Goal: Task Accomplishment & Management: Manage account settings

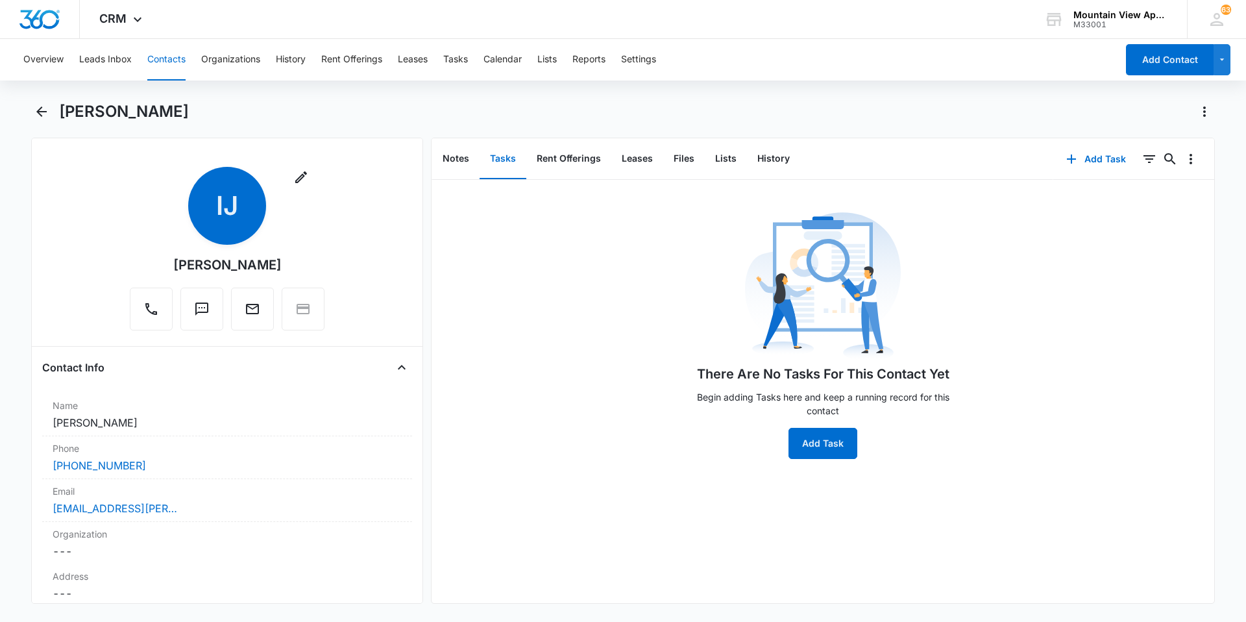
scroll to position [1169, 0]
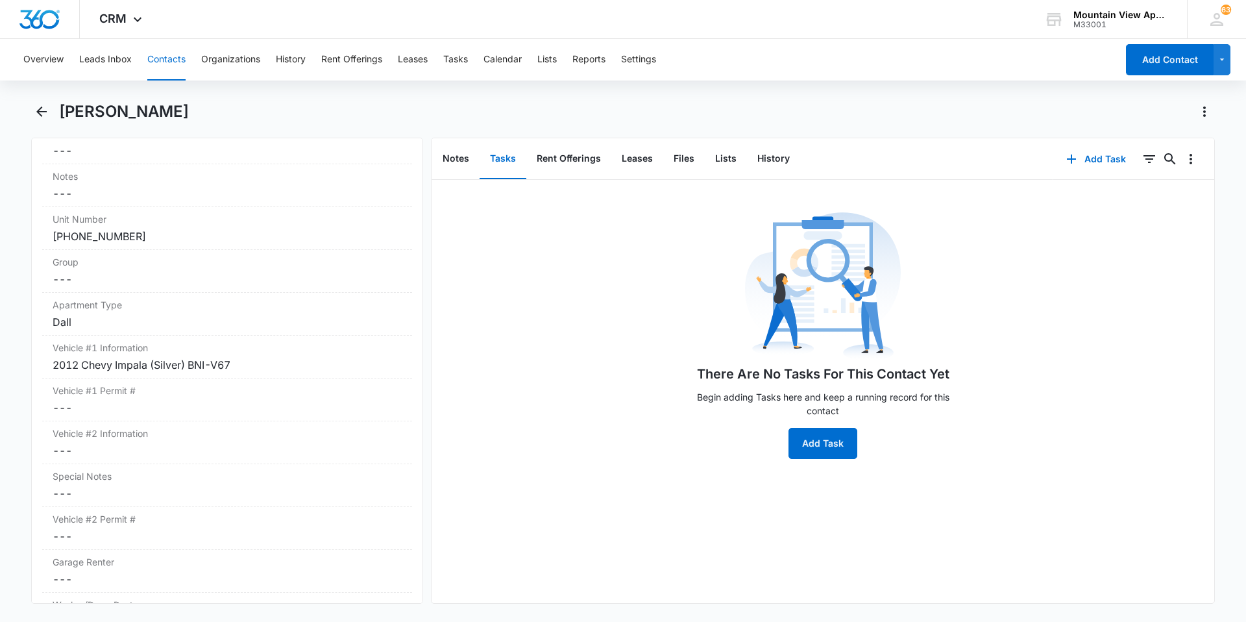
click at [164, 78] on button "Contacts" at bounding box center [166, 60] width 38 height 42
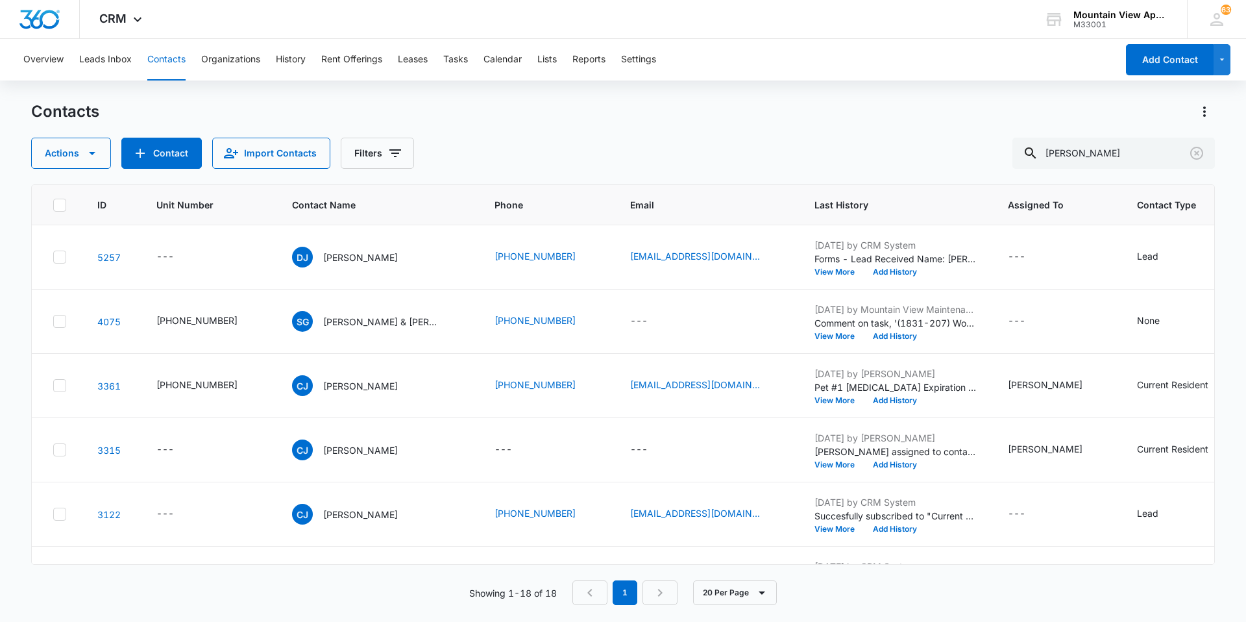
scroll to position [779, 0]
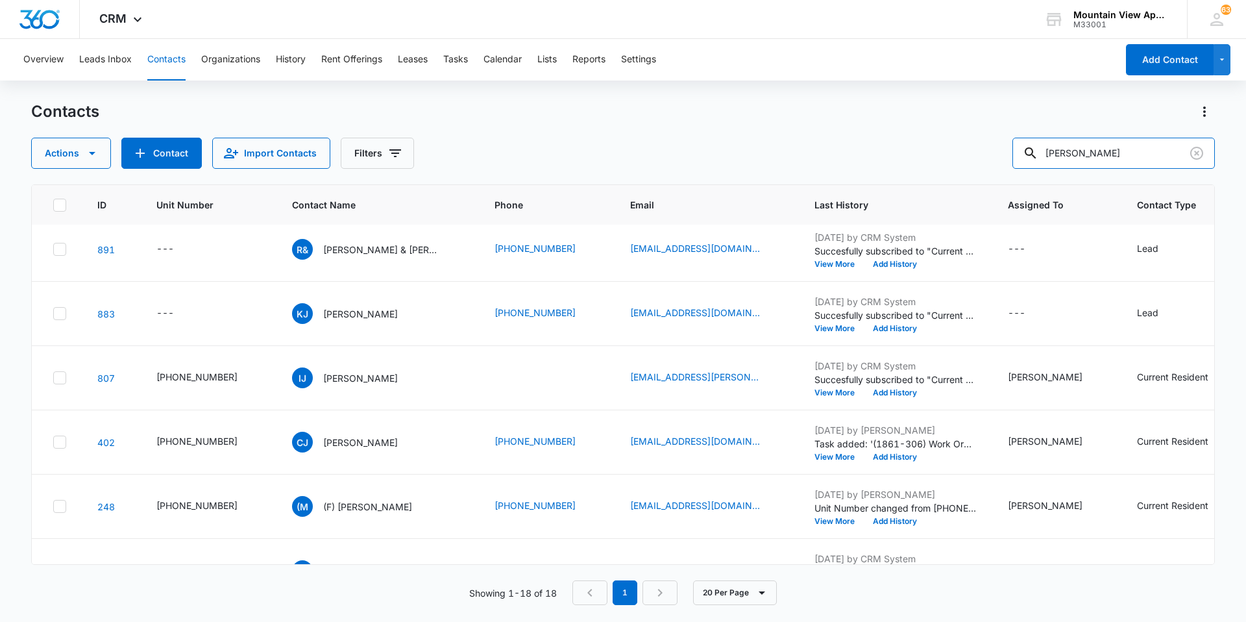
drag, startPoint x: 1128, startPoint y: 147, endPoint x: 545, endPoint y: 139, distance: 583.7
click at [545, 139] on div "Actions Contact Import Contacts Filters [PERSON_NAME]" at bounding box center [623, 153] width 1184 height 31
type input "[PERSON_NAME]"
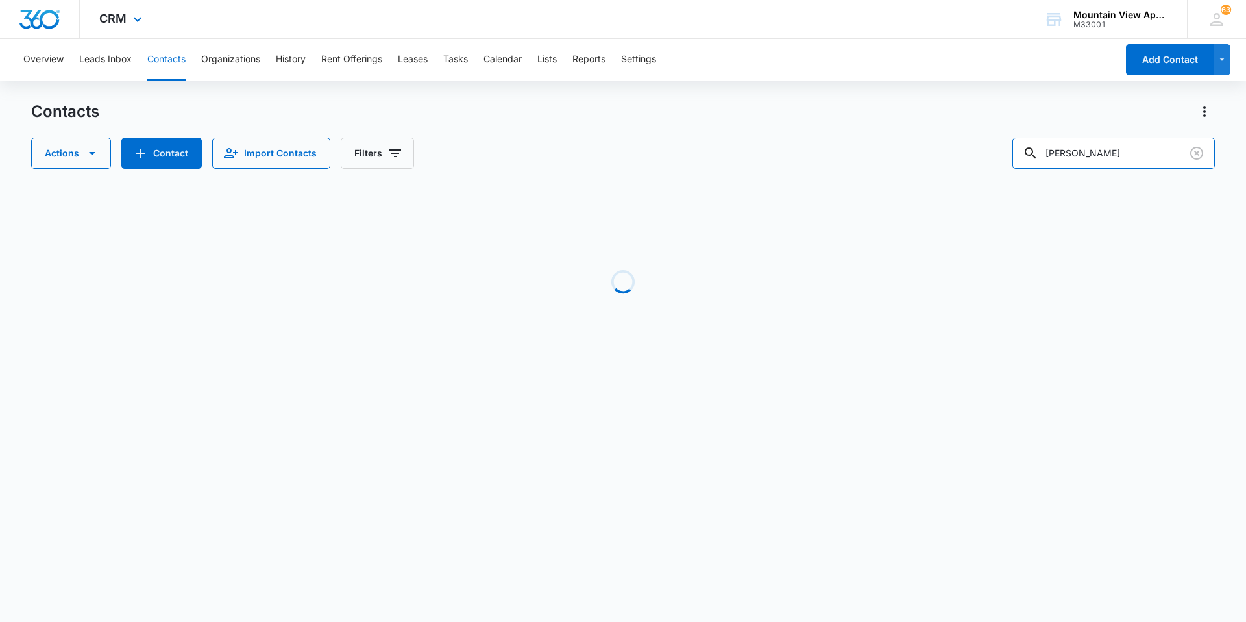
scroll to position [0, 0]
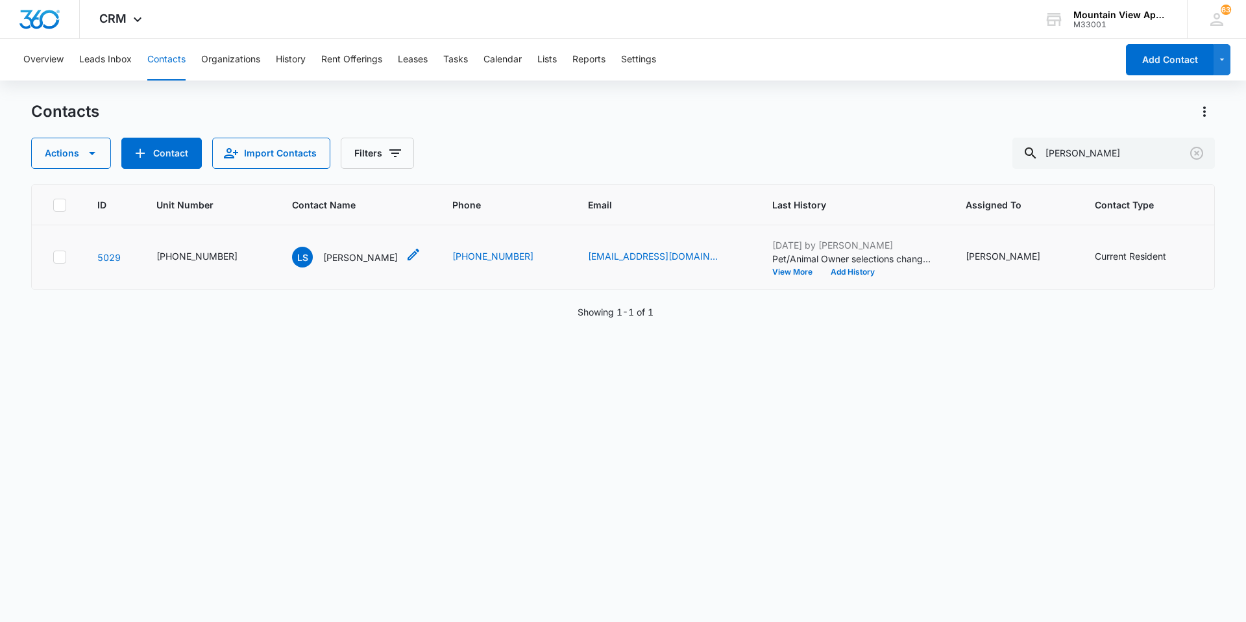
click at [350, 259] on p "[PERSON_NAME]" at bounding box center [360, 258] width 75 height 14
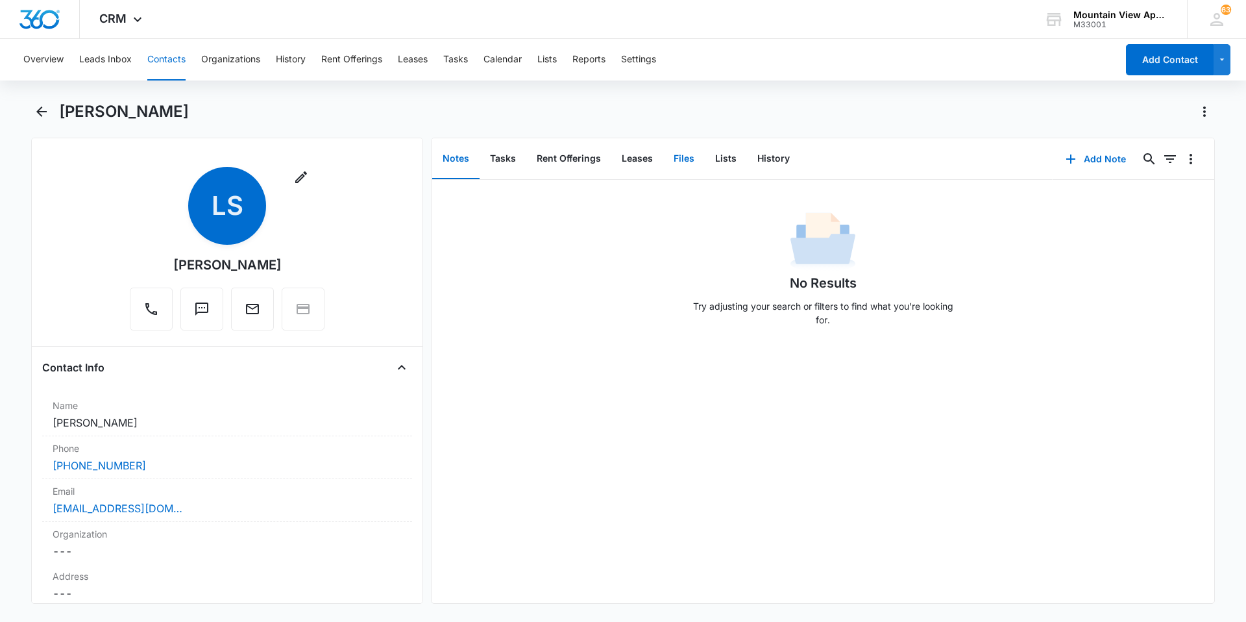
click at [684, 168] on button "Files" at bounding box center [684, 159] width 42 height 40
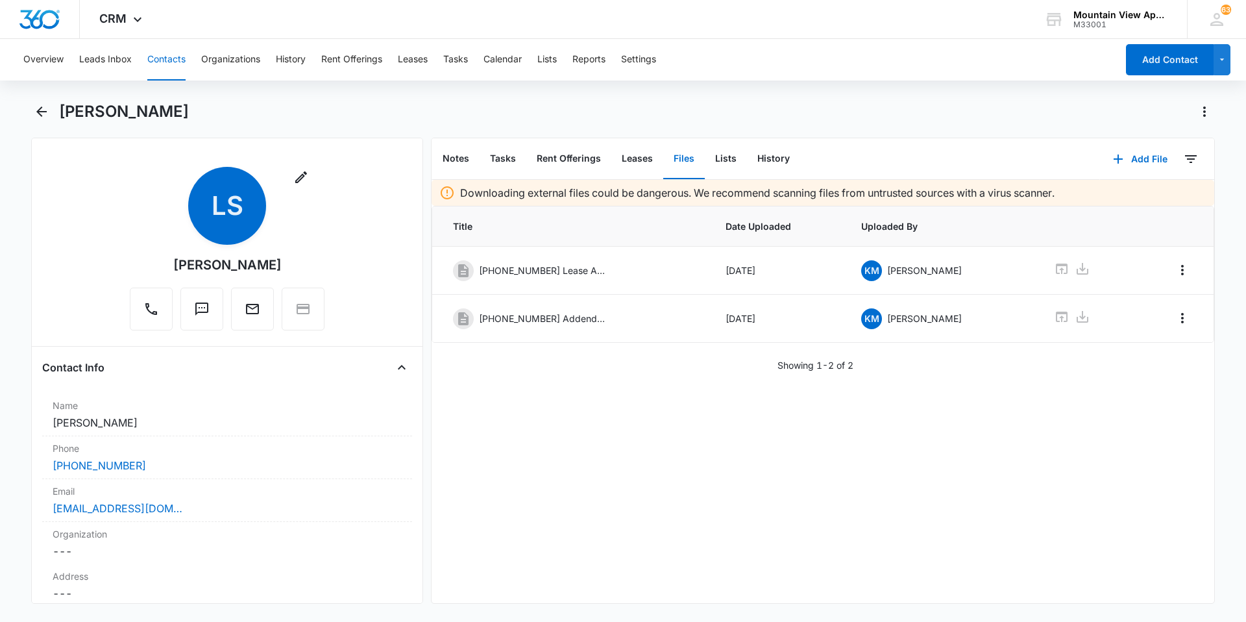
click at [173, 49] on button "Contacts" at bounding box center [166, 60] width 38 height 42
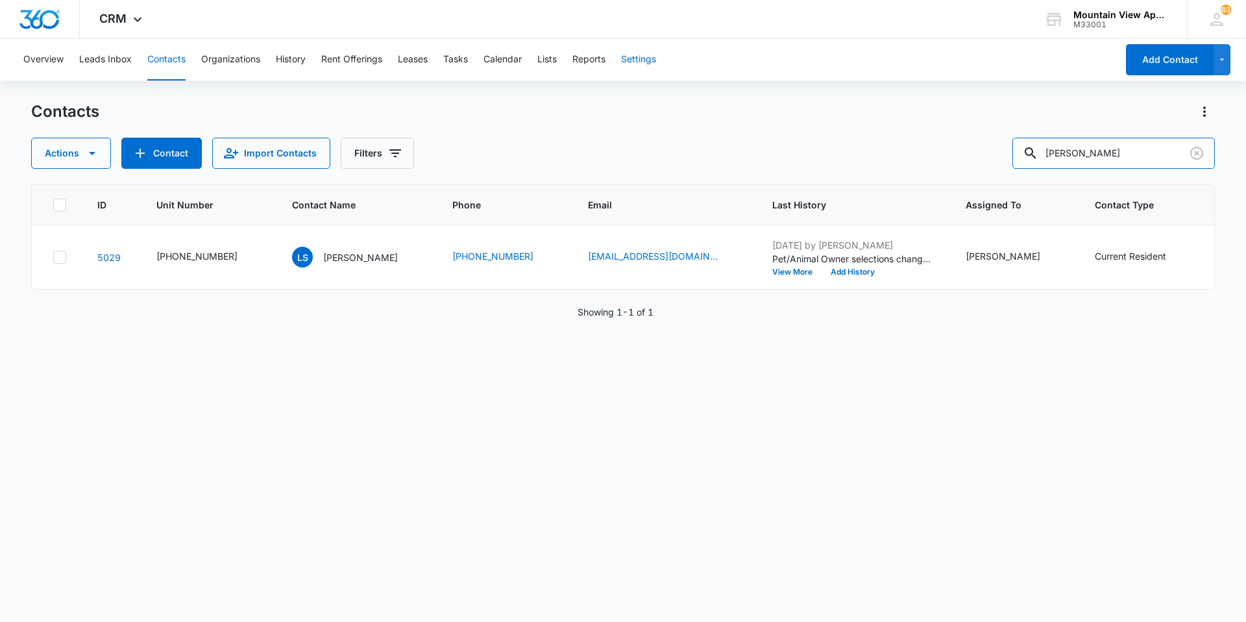
drag, startPoint x: 1083, startPoint y: 135, endPoint x: 639, endPoint y: 64, distance: 449.6
click at [645, 68] on div "Overview Leads Inbox Contacts Organizations History Rent Offerings Leases Tasks…" at bounding box center [623, 330] width 1246 height 582
type input "[PERSON_NAME]"
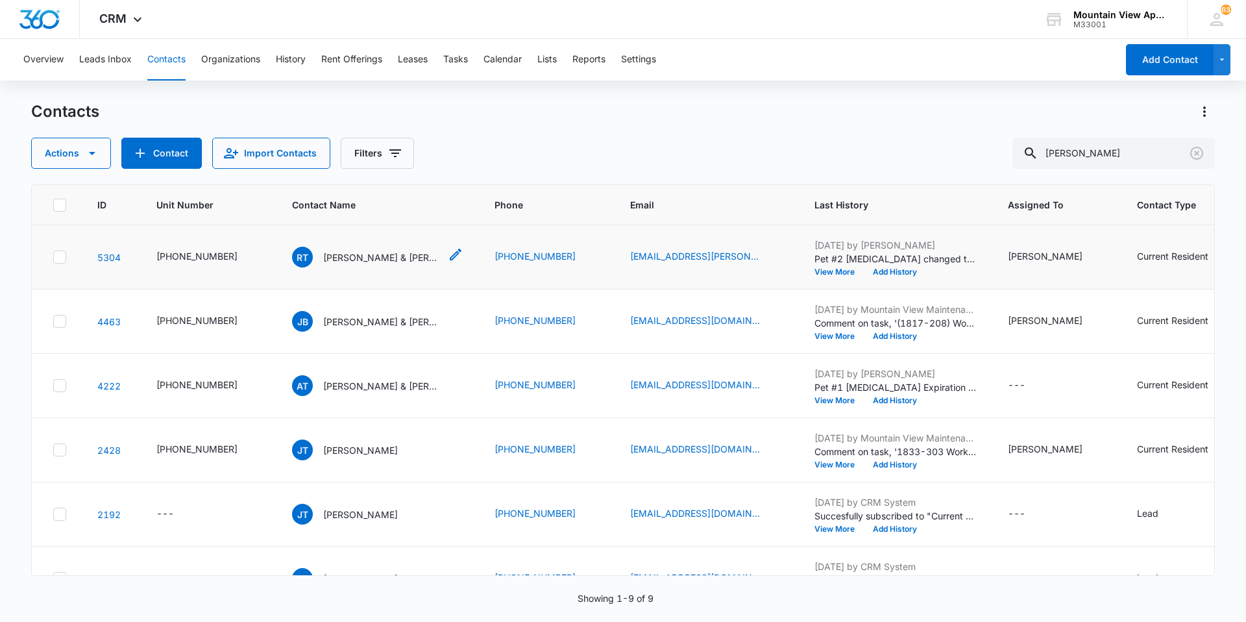
click at [323, 258] on p "[PERSON_NAME] & [PERSON_NAME]" at bounding box center [381, 258] width 117 height 14
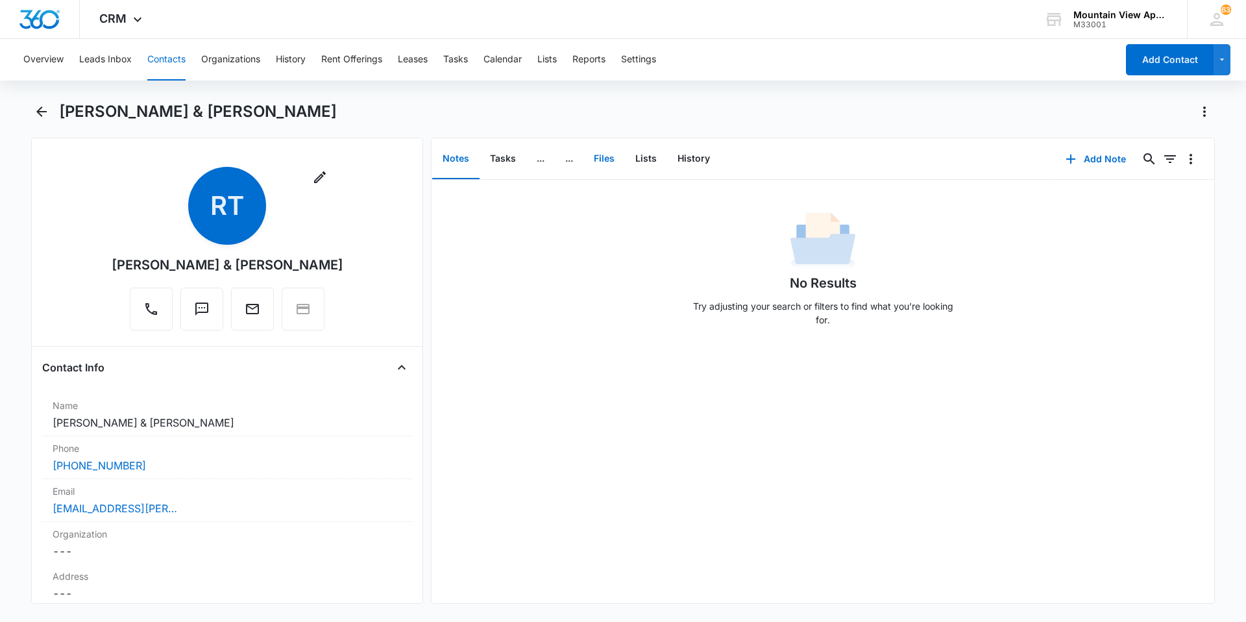
click at [613, 162] on button "Files" at bounding box center [605, 159] width 42 height 40
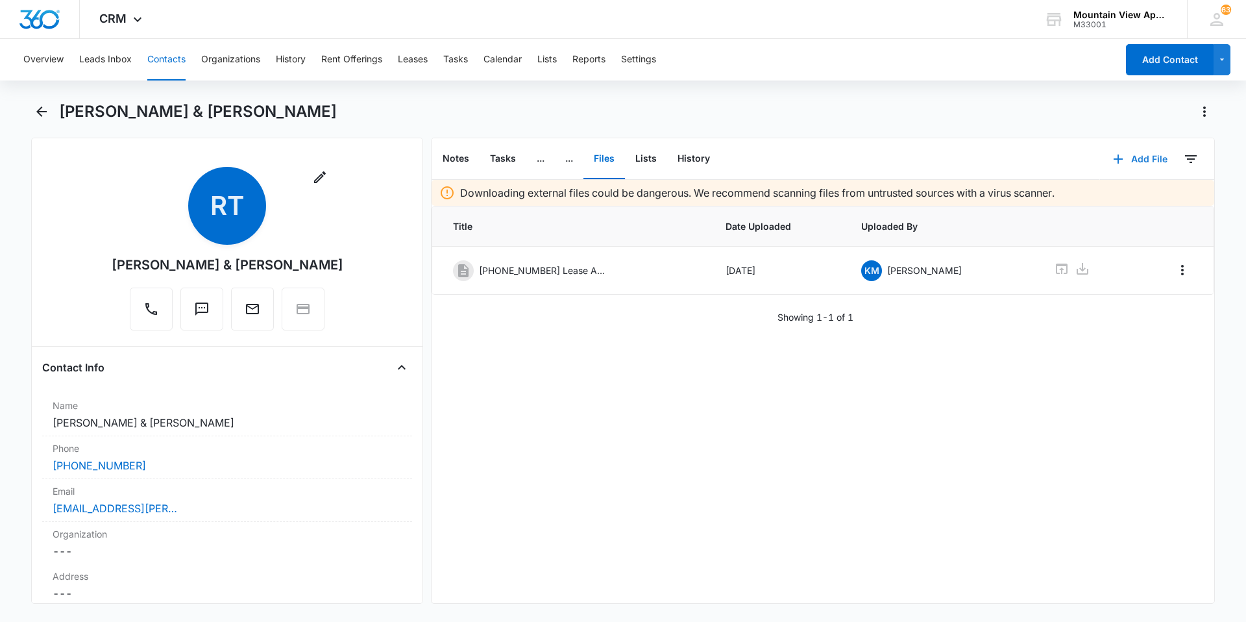
click at [1128, 155] on button "Add File" at bounding box center [1140, 158] width 80 height 31
click at [1132, 198] on div "Upload Files" at bounding box center [1123, 200] width 52 height 9
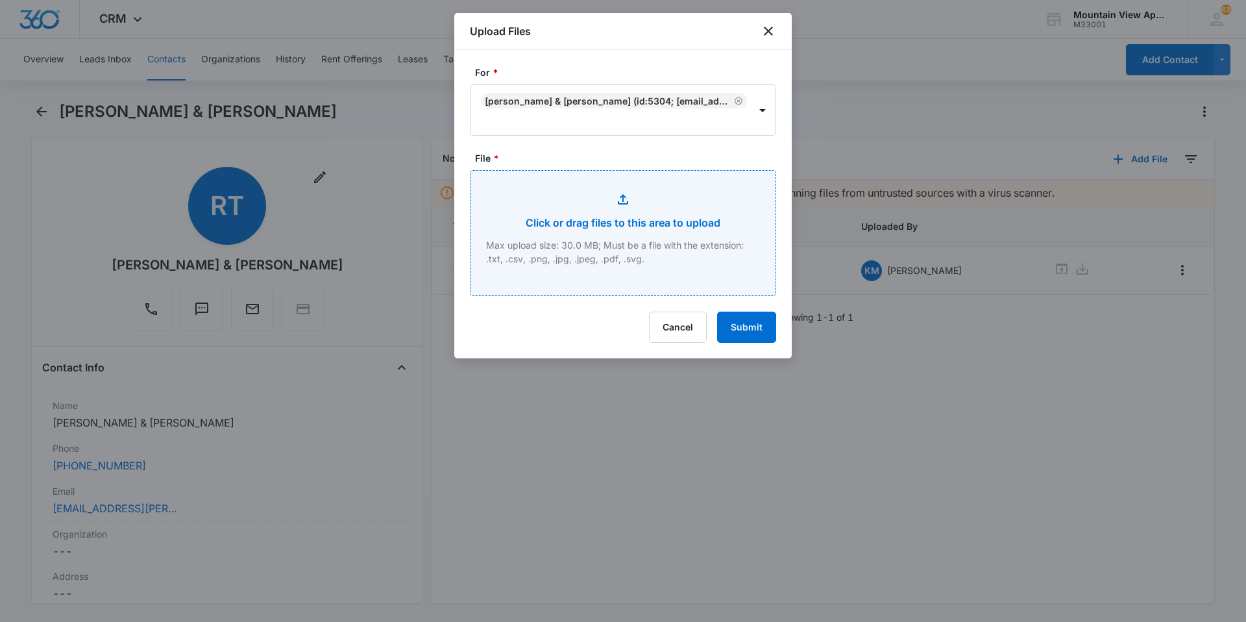
click at [552, 250] on input "File *" at bounding box center [623, 233] width 305 height 125
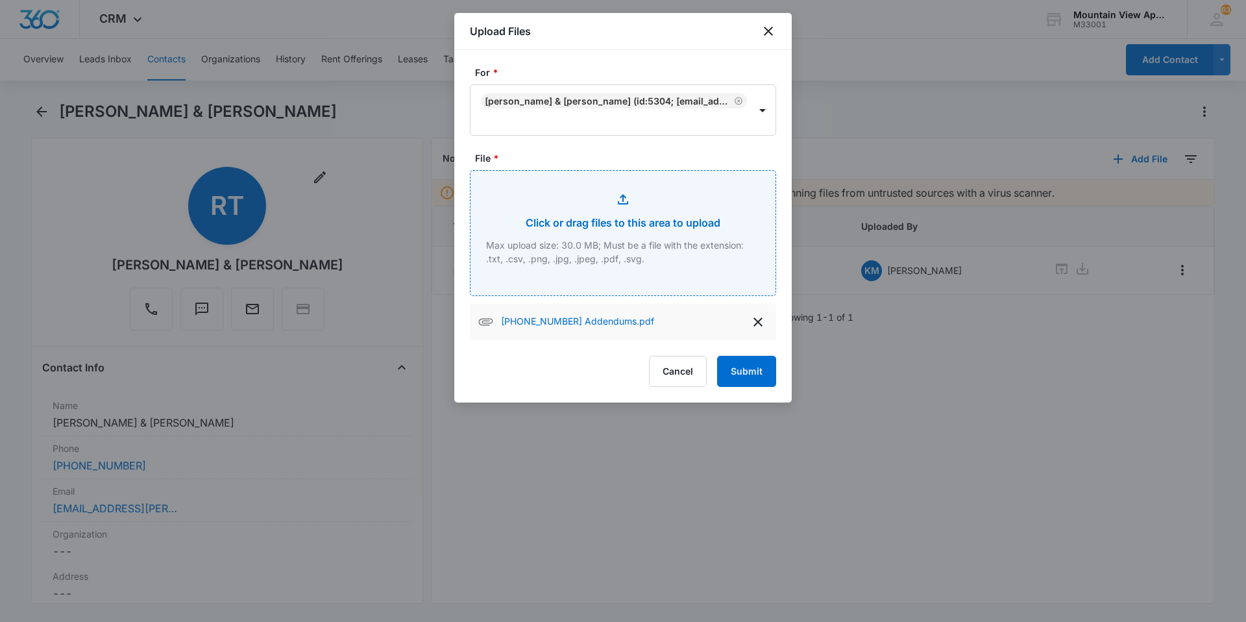
click at [646, 242] on input "File *" at bounding box center [623, 233] width 305 height 125
type input "C:\fakepath\[PHONE_NUMBER] Renters Insurance.pdf"
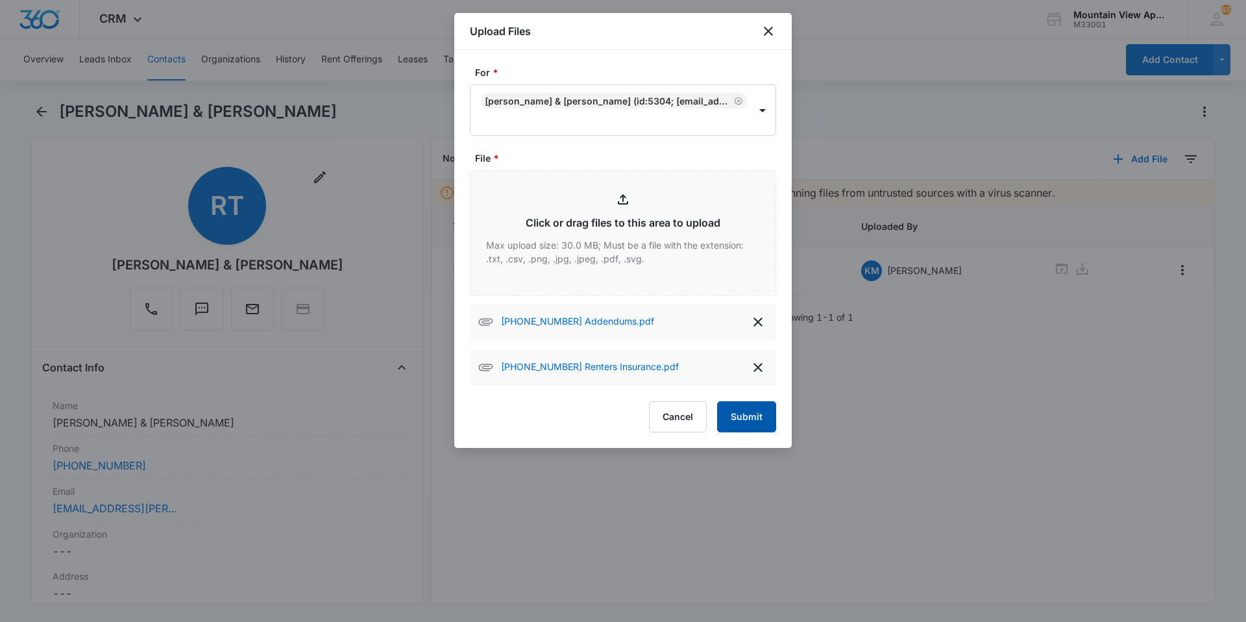
click at [750, 423] on button "Submit" at bounding box center [746, 416] width 59 height 31
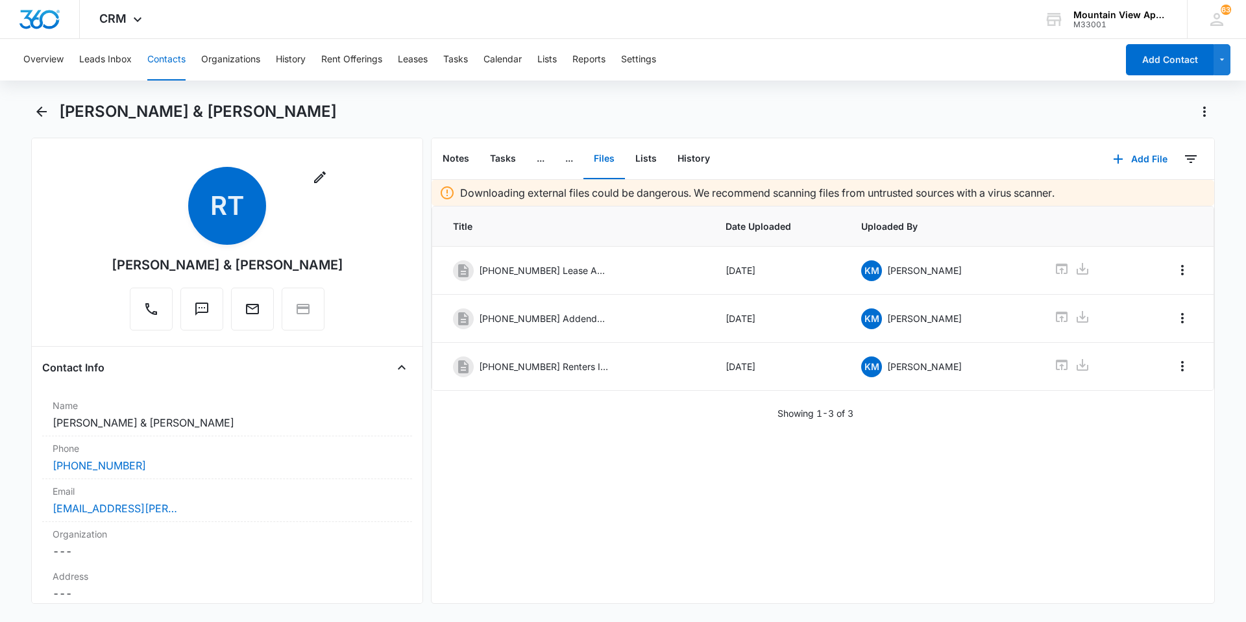
click at [162, 64] on button "Contacts" at bounding box center [166, 60] width 38 height 42
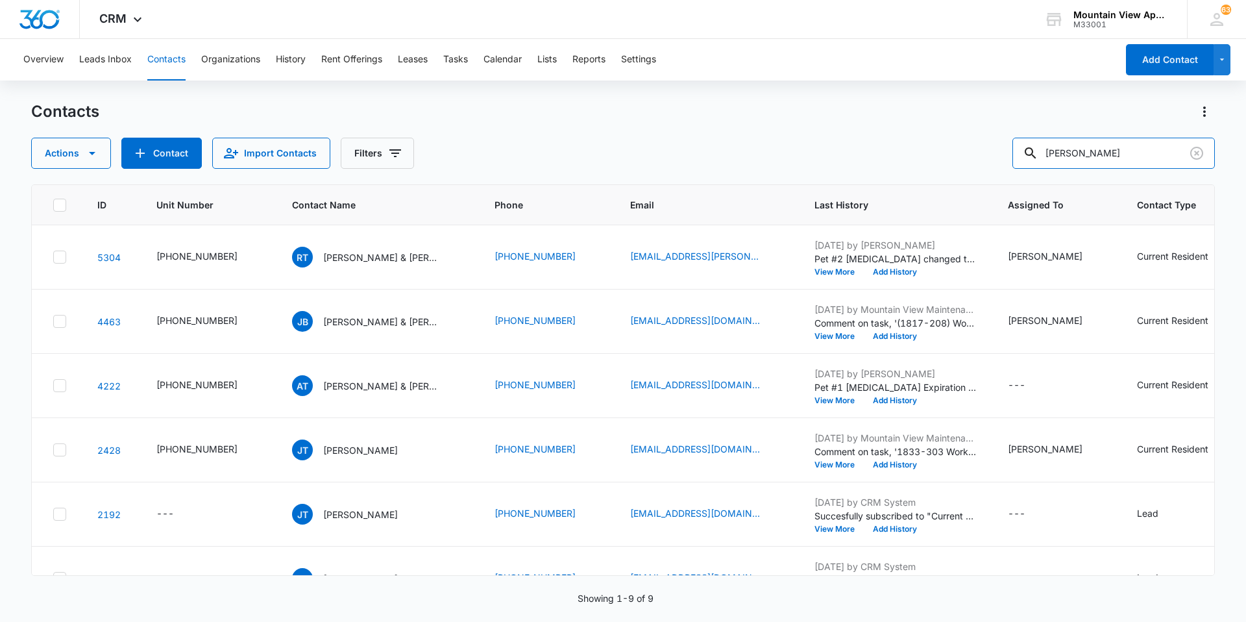
drag, startPoint x: 1120, startPoint y: 149, endPoint x: 534, endPoint y: 42, distance: 595.9
click at [550, 62] on div "Overview Leads Inbox Contacts Organizations History Rent Offerings Leases Tasks…" at bounding box center [623, 330] width 1246 height 582
type input "[PERSON_NAME]"
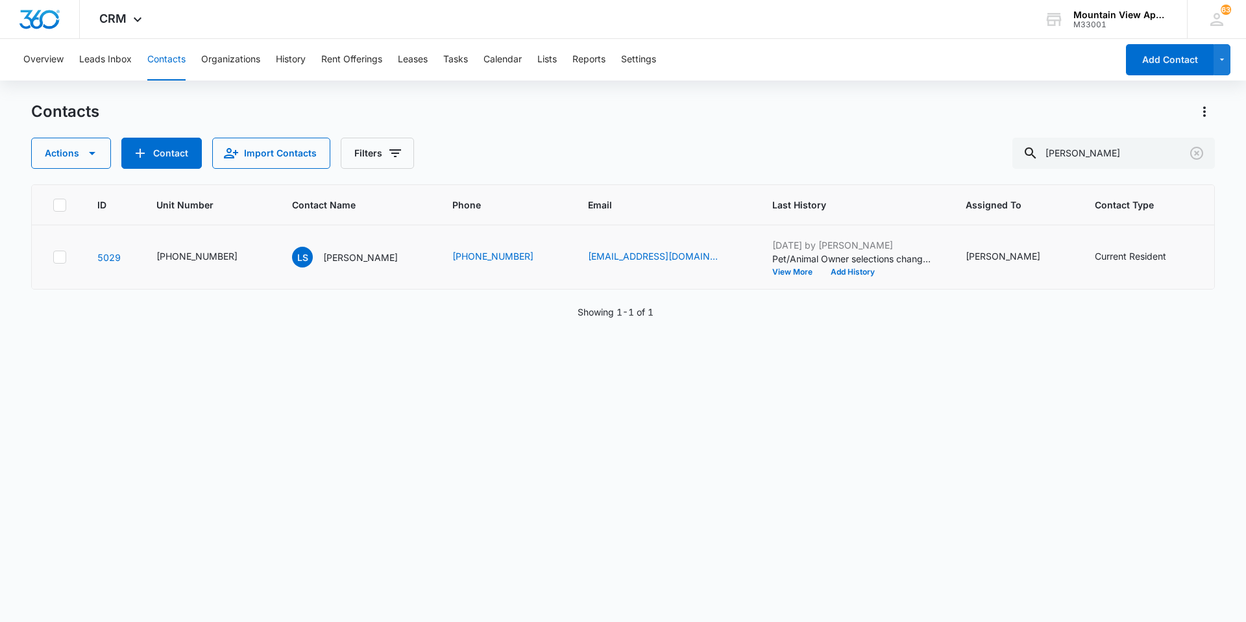
click at [375, 269] on td "[PERSON_NAME]" at bounding box center [357, 257] width 160 height 64
click at [360, 262] on p "[PERSON_NAME]" at bounding box center [360, 258] width 75 height 14
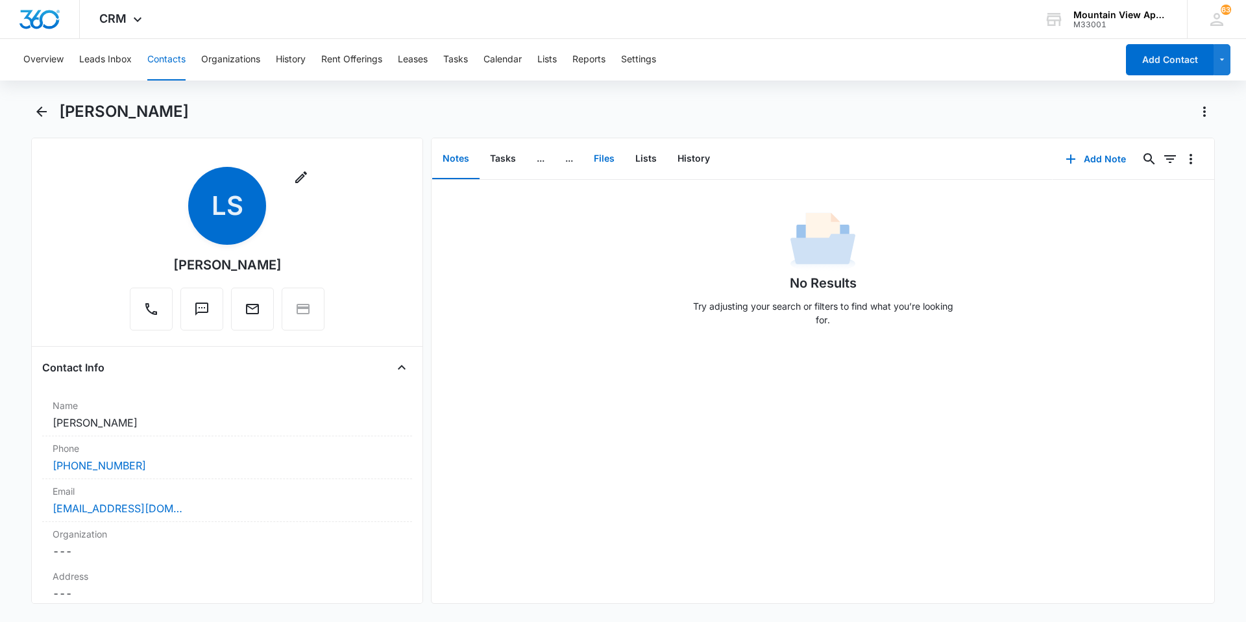
click at [609, 167] on button "Files" at bounding box center [605, 159] width 42 height 40
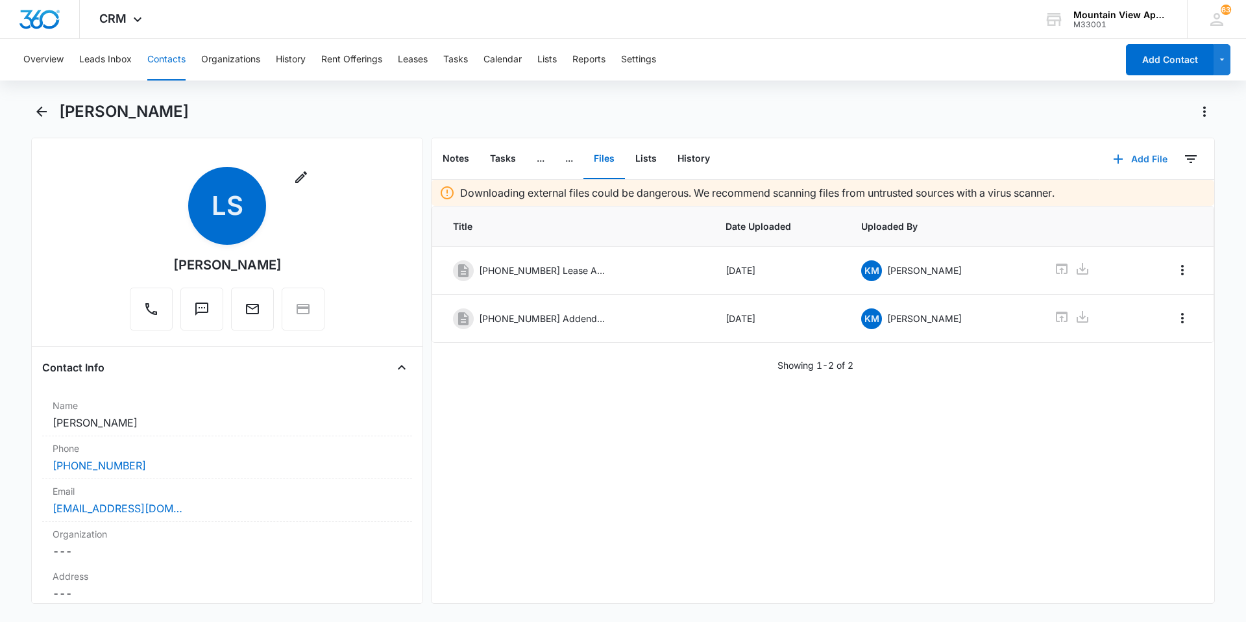
click at [1124, 157] on button "Add File" at bounding box center [1140, 158] width 80 height 31
click at [1124, 205] on div "Upload Files" at bounding box center [1123, 200] width 52 height 9
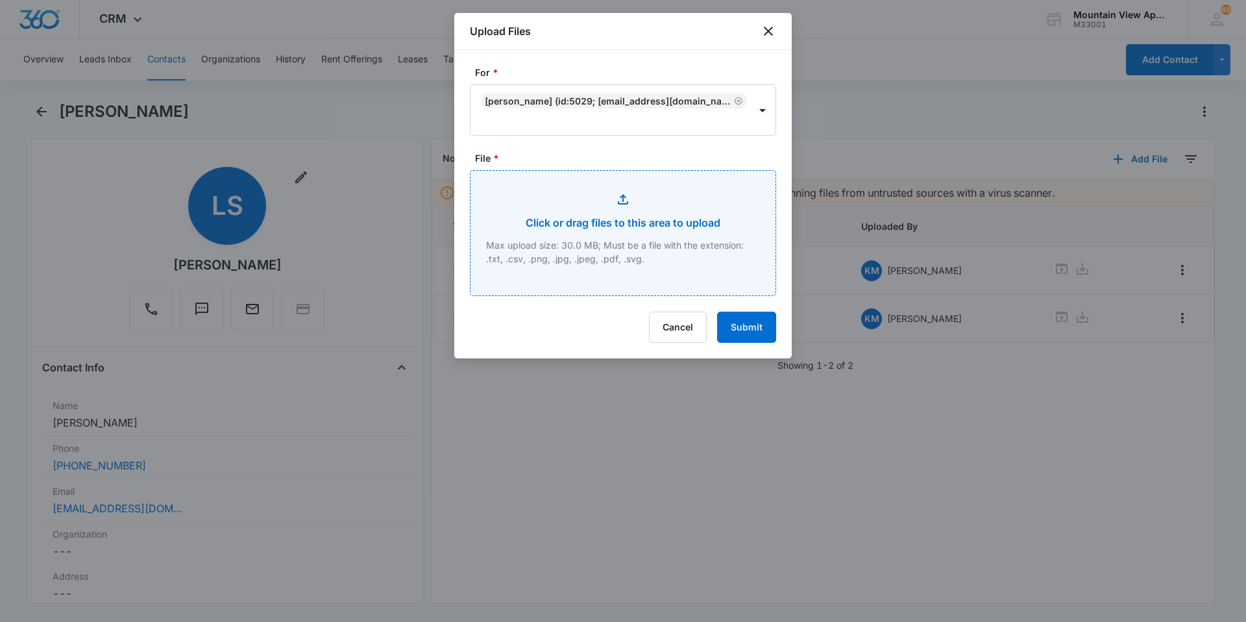
click at [699, 245] on input "File *" at bounding box center [623, 233] width 305 height 125
type input "C:\fakepath\[PHONE_NUMBER] Renters Insurance.pdf"
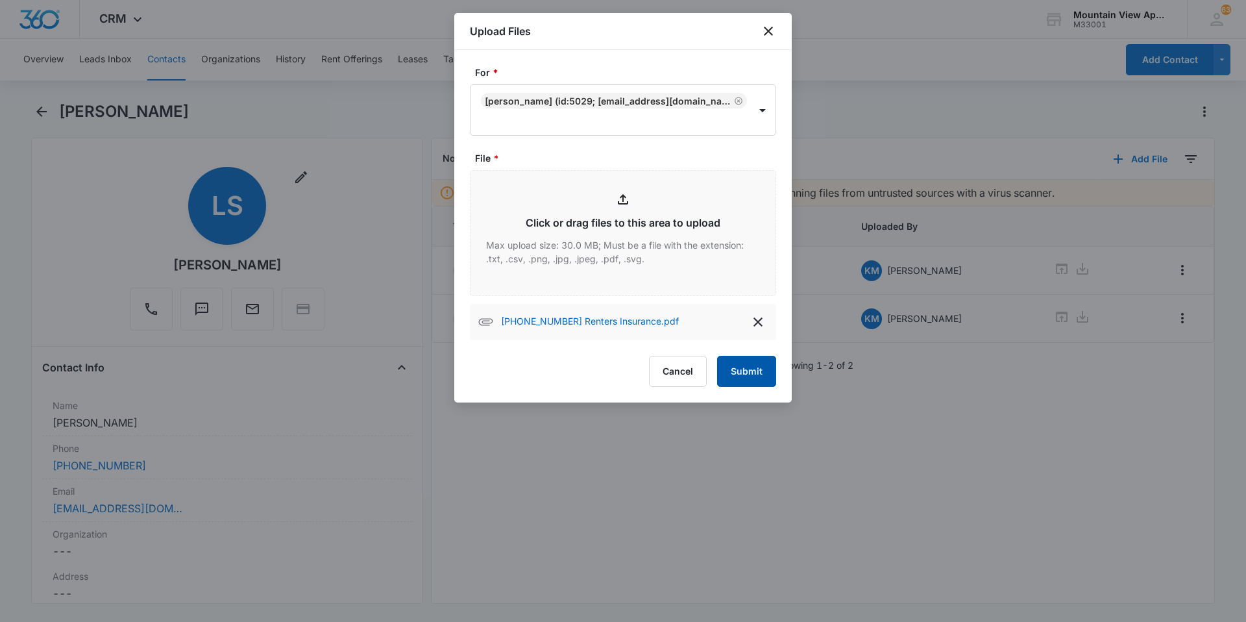
click at [755, 378] on button "Submit" at bounding box center [746, 371] width 59 height 31
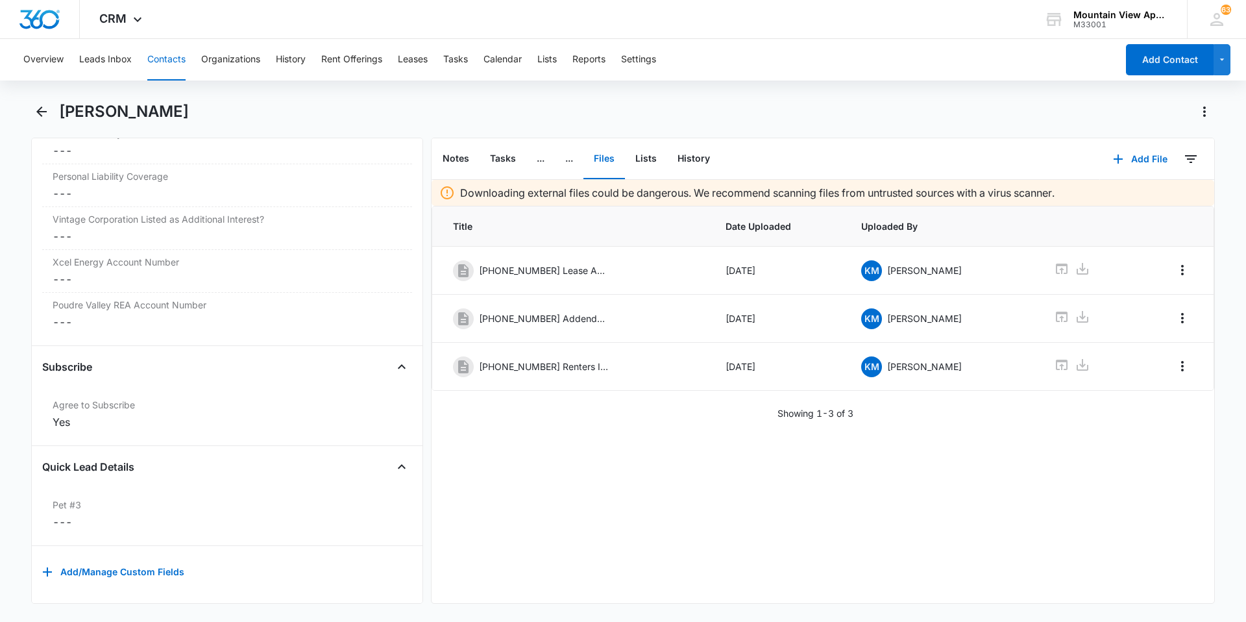
scroll to position [2986, 0]
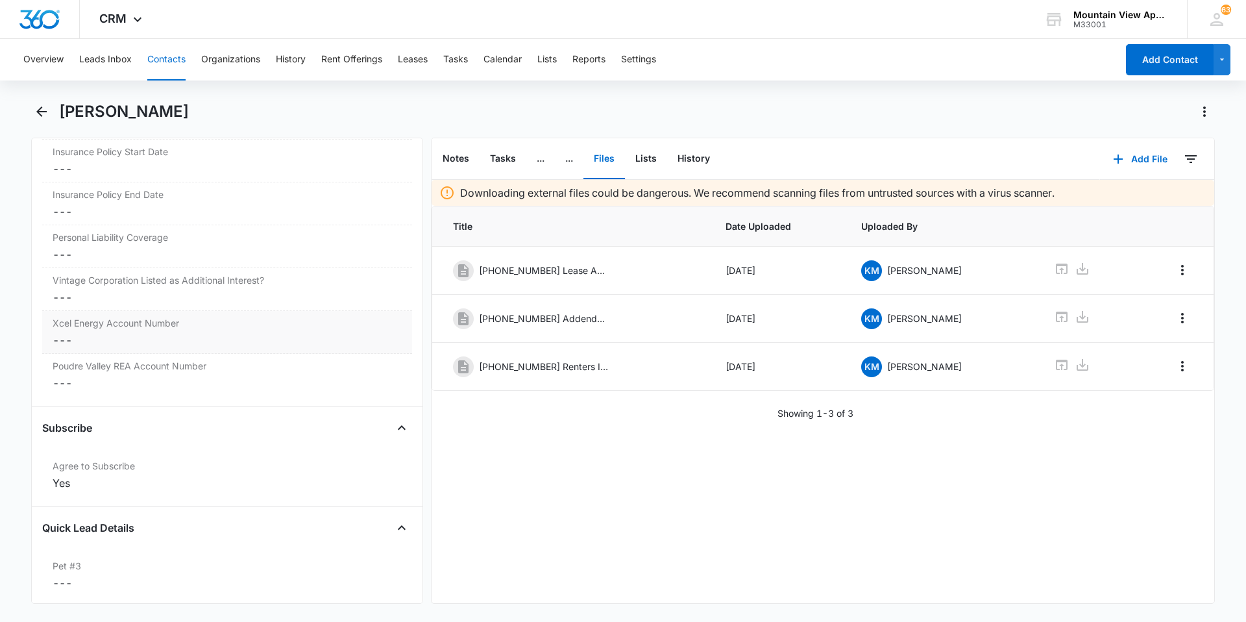
click at [69, 340] on dd "Cancel Save Changes ---" at bounding box center [227, 340] width 349 height 16
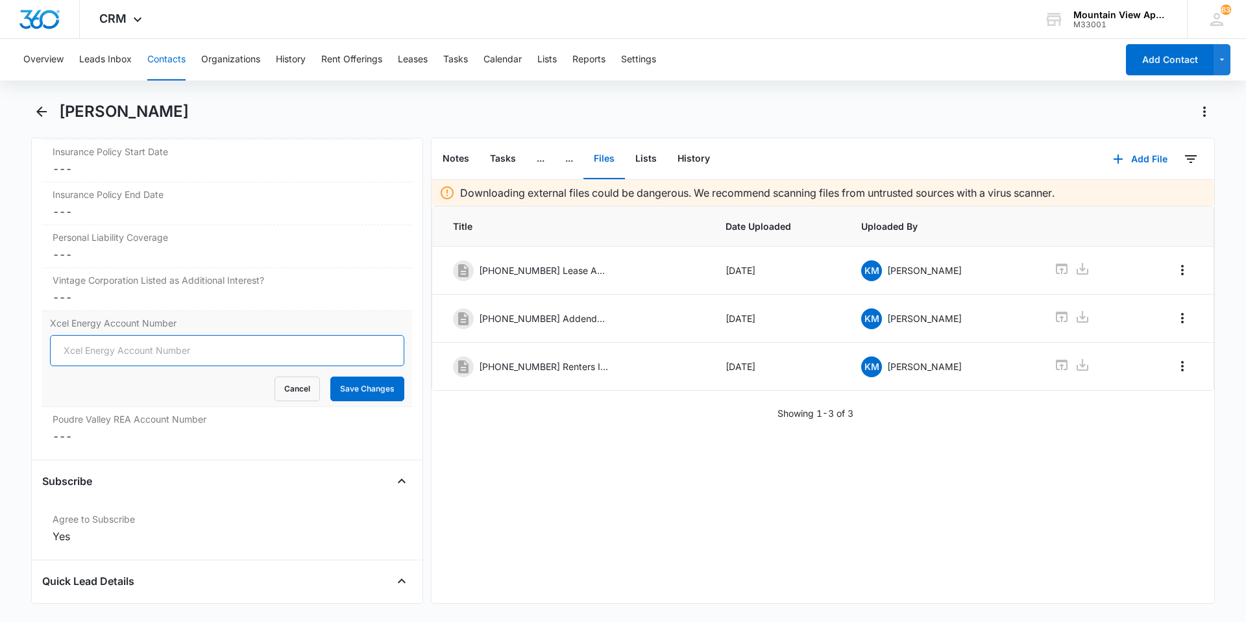
click at [72, 351] on input "Xcel Energy Account Number" at bounding box center [227, 350] width 354 height 31
type input "53-0015481582-9"
click at [365, 387] on button "Save Changes" at bounding box center [367, 389] width 74 height 25
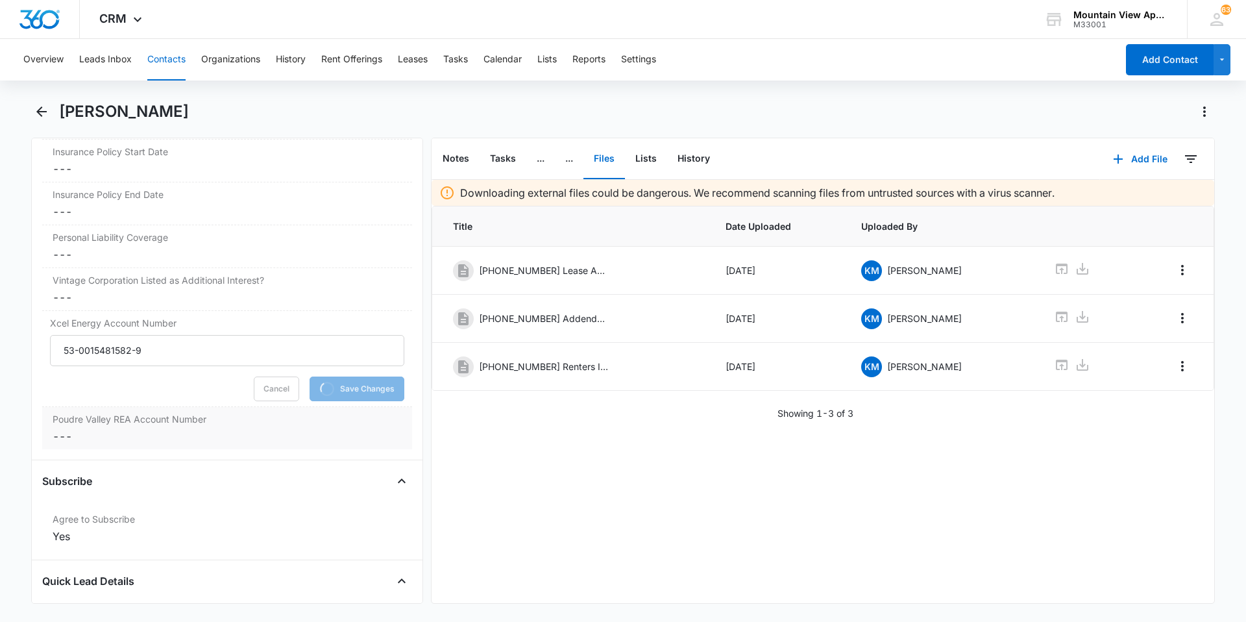
click at [64, 435] on dd "Cancel Save Changes ---" at bounding box center [227, 436] width 349 height 16
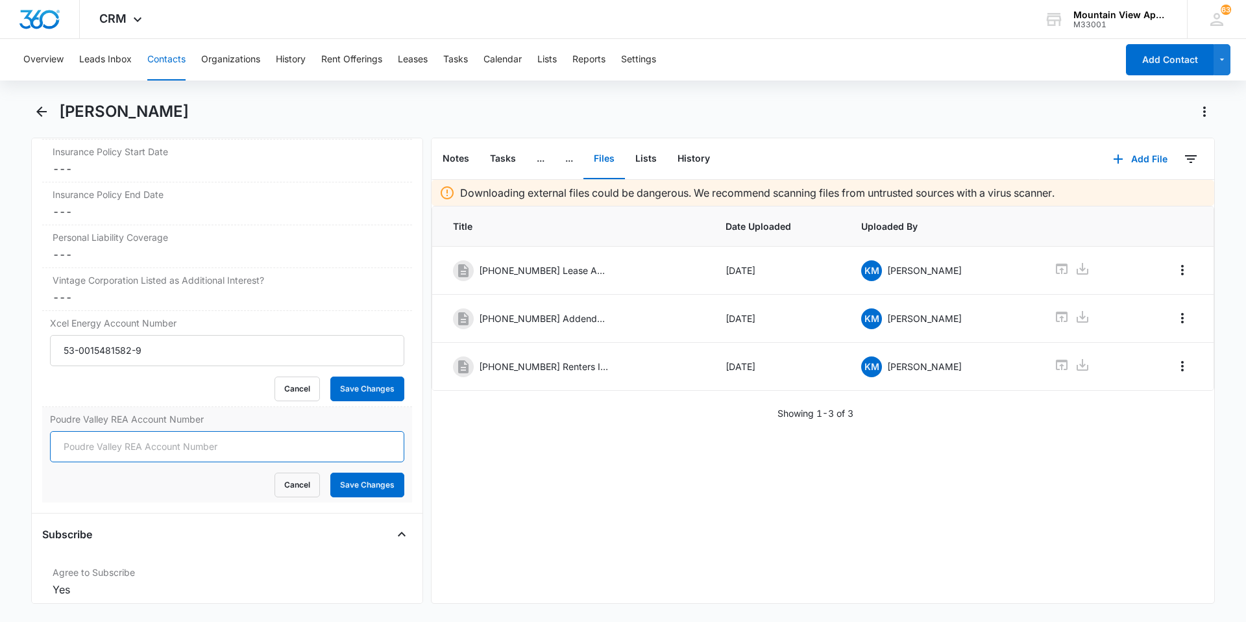
click at [108, 455] on input "Poudre Valley REA Account Number" at bounding box center [227, 446] width 354 height 31
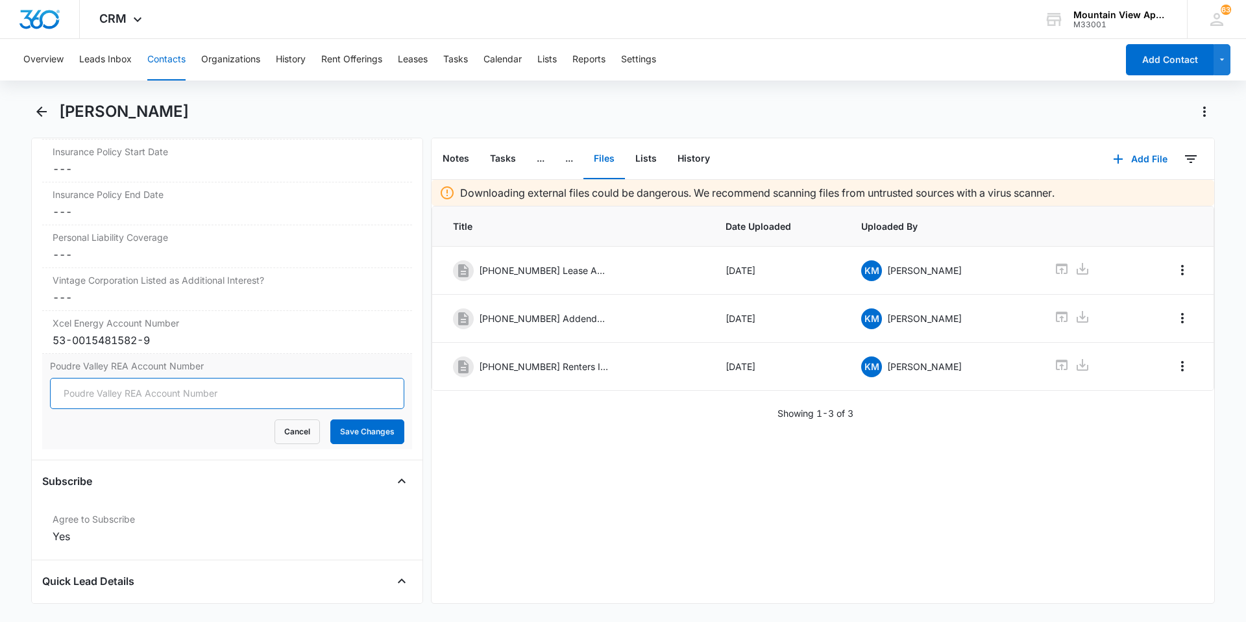
click at [66, 393] on input "Poudre Valley REA Account Number" at bounding box center [227, 393] width 354 height 31
type input "76493007"
click at [373, 432] on button "Save Changes" at bounding box center [367, 431] width 74 height 25
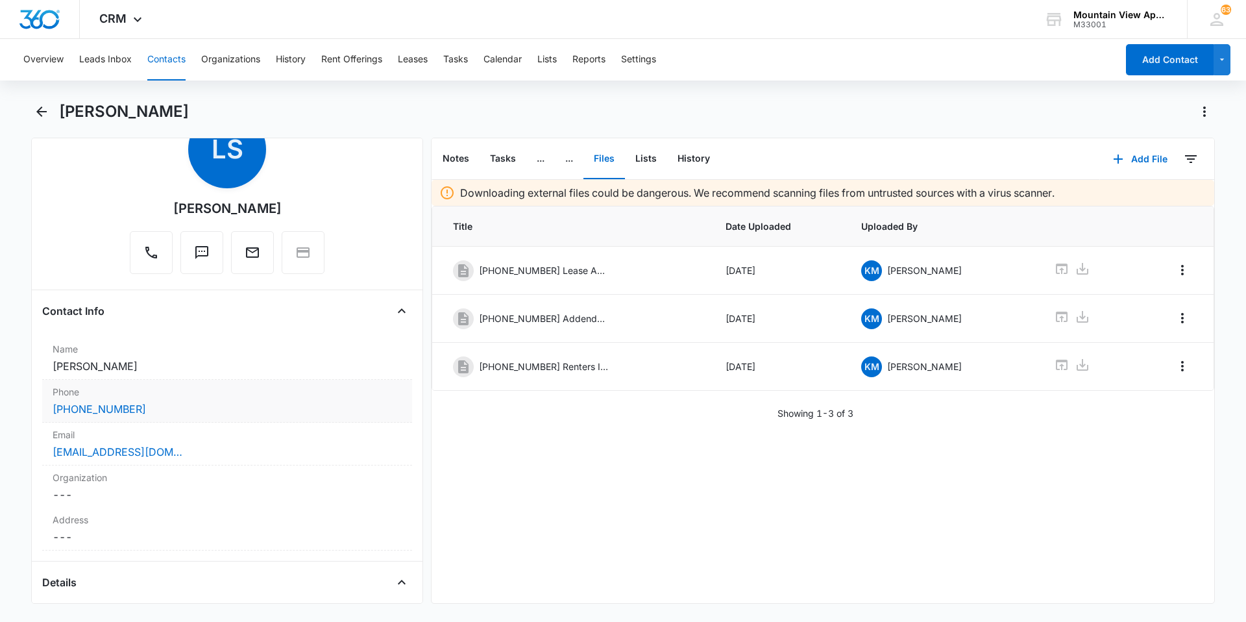
scroll to position [0, 0]
